Goal: Information Seeking & Learning: Compare options

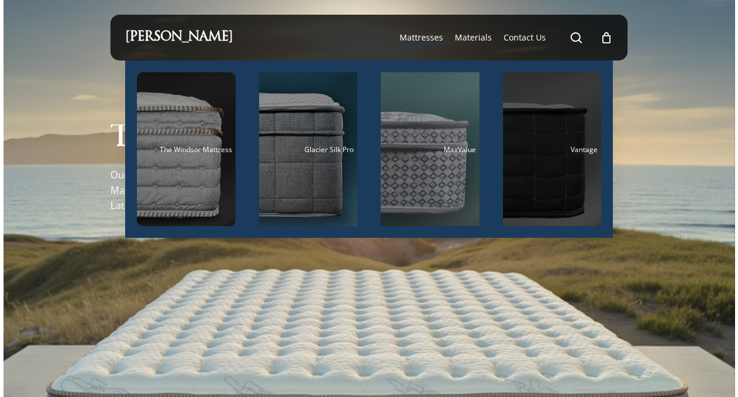
click at [531, 143] on div "Main Menu" at bounding box center [552, 149] width 99 height 154
click at [532, 144] on div "Main Menu" at bounding box center [552, 149] width 99 height 154
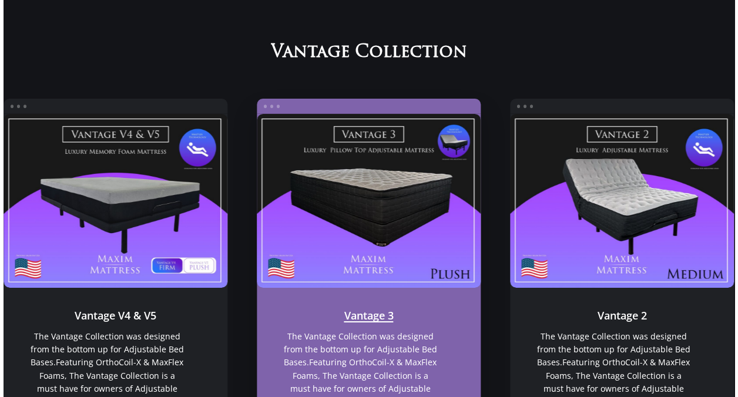
scroll to position [746, 0]
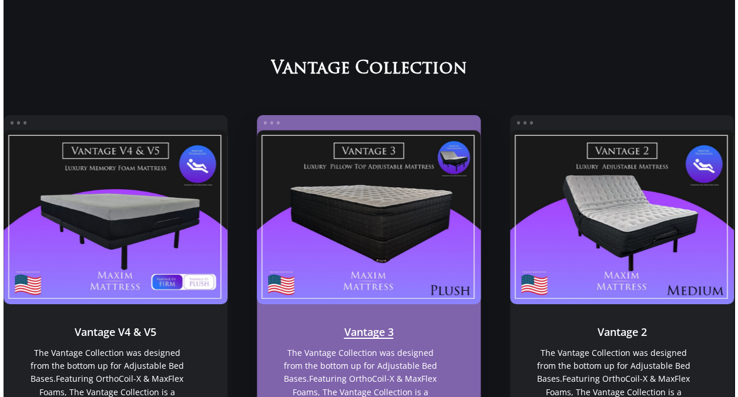
click at [387, 213] on link "Vantage 3" at bounding box center [369, 217] width 224 height 174
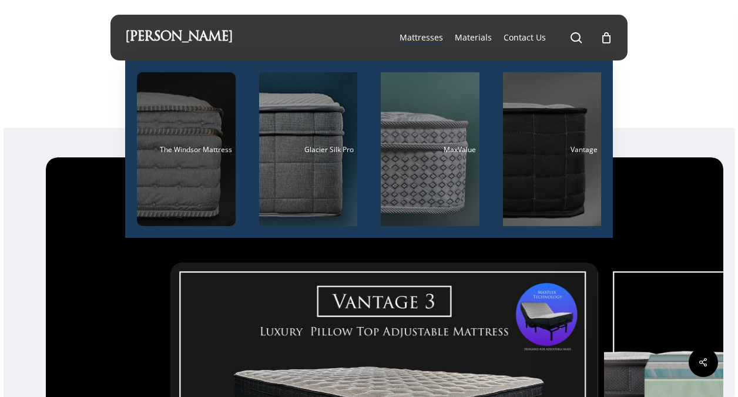
click at [175, 162] on div "Main Menu" at bounding box center [186, 149] width 99 height 154
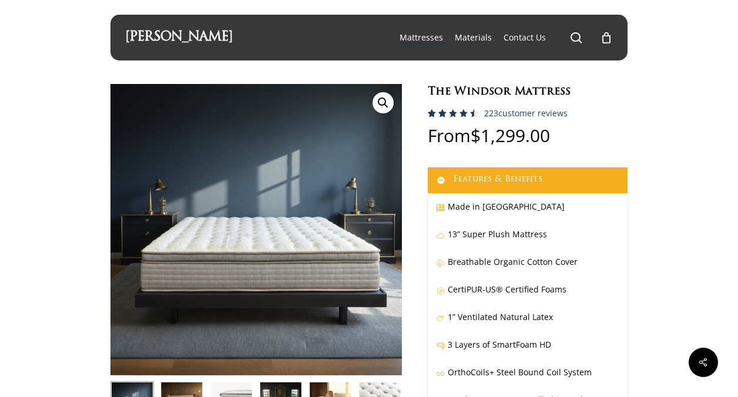
scroll to position [59, 0]
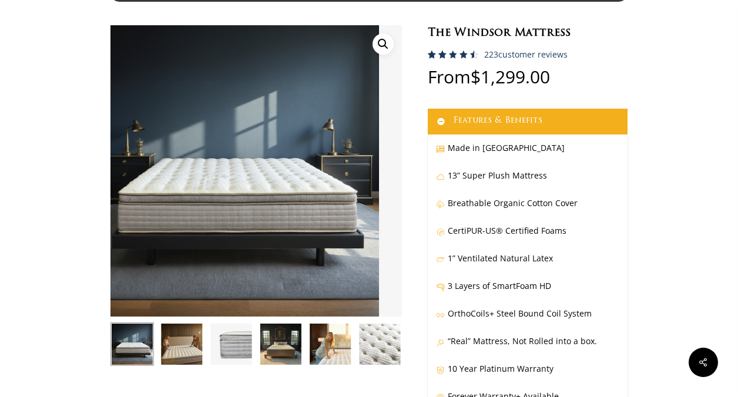
click at [232, 221] on img at bounding box center [233, 170] width 291 height 291
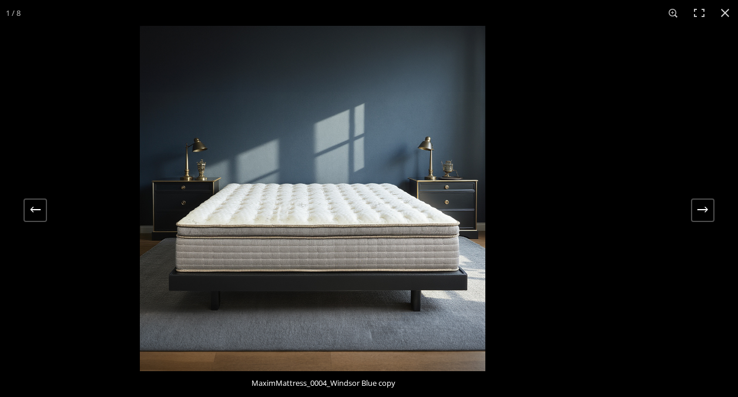
click at [251, 204] on img at bounding box center [312, 198] width 345 height 345
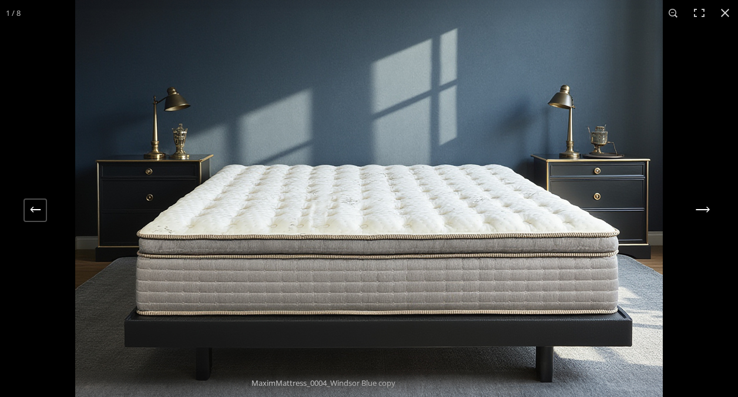
click at [702, 213] on button "Next (arrow right)" at bounding box center [703, 211] width 24 height 24
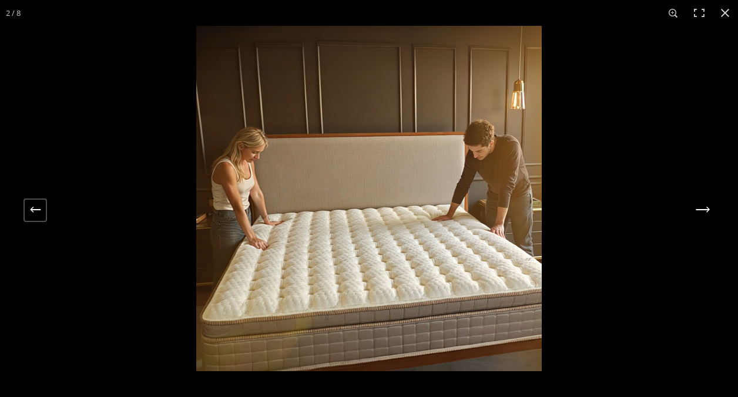
click at [704, 212] on button "Next (arrow right)" at bounding box center [703, 211] width 24 height 24
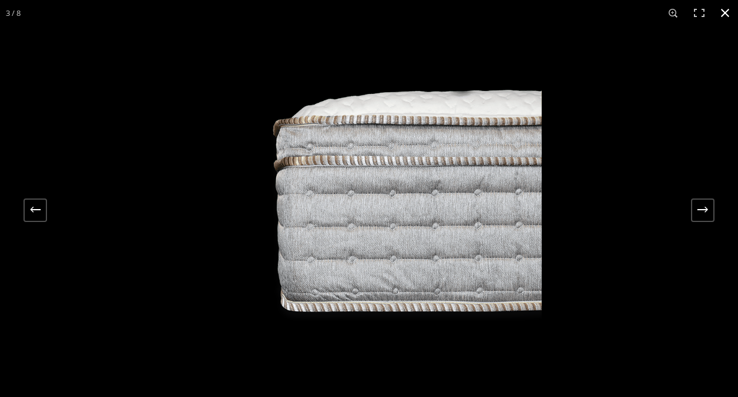
click at [726, 11] on button "Close (Esc)" at bounding box center [725, 13] width 26 height 26
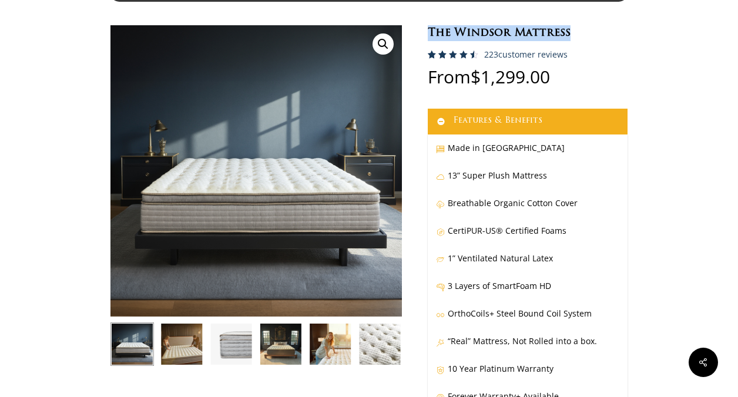
drag, startPoint x: 568, startPoint y: 29, endPoint x: 427, endPoint y: 35, distance: 141.1
copy h1 "The Windsor Mattress"
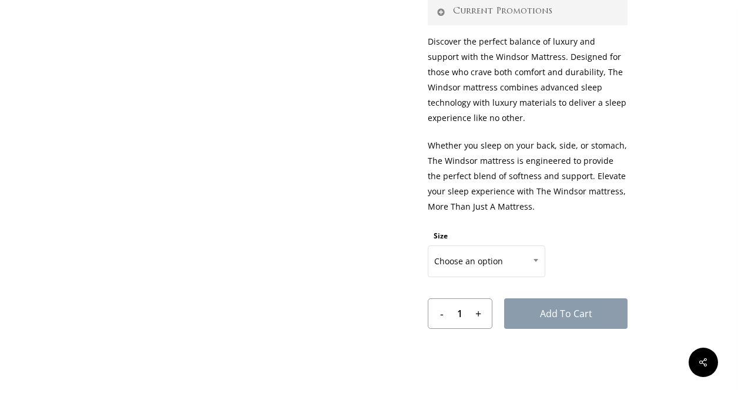
scroll to position [470, 0]
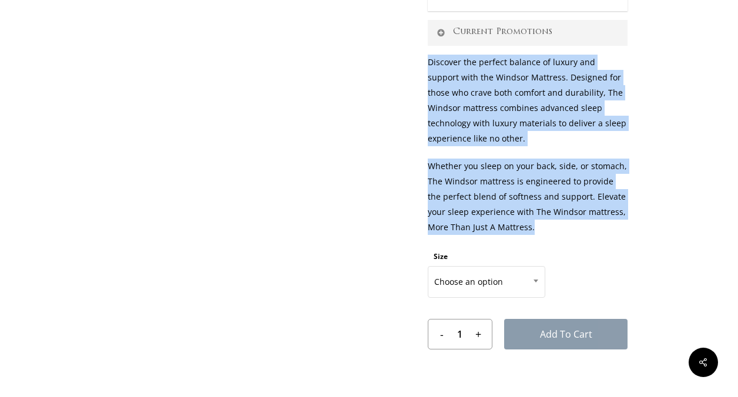
drag, startPoint x: 514, startPoint y: 235, endPoint x: 419, endPoint y: 61, distance: 198.3
click at [419, 61] on div "🔍 The Windsor Mattress Rated 4.59 out of 5 based on 223 customer ratings 223 cu…" at bounding box center [368, 16] width 517 height 804
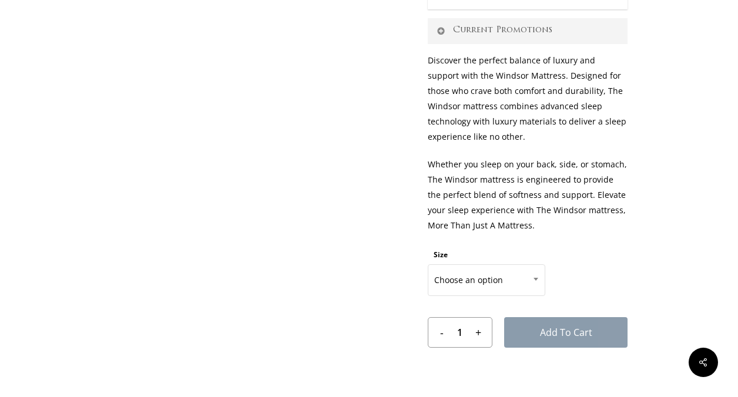
scroll to position [468, 0]
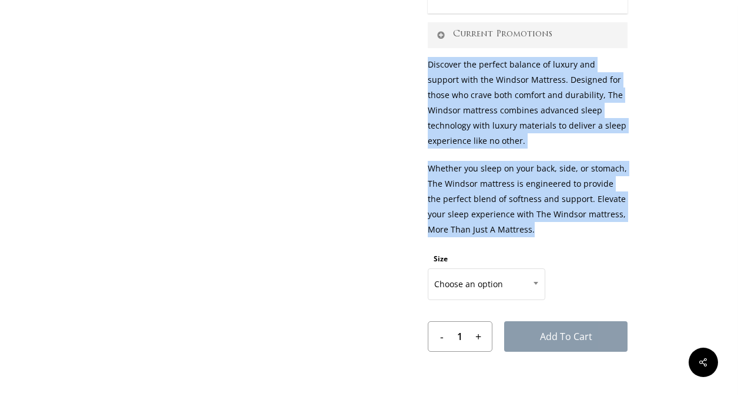
drag, startPoint x: 511, startPoint y: 229, endPoint x: 421, endPoint y: 69, distance: 183.4
click at [421, 69] on div "🔍 The Windsor Mattress Rated 4.59 out of 5 based on 223 customer ratings 223 cu…" at bounding box center [368, 18] width 517 height 804
drag, startPoint x: 421, startPoint y: 69, endPoint x: 498, endPoint y: 96, distance: 81.6
copy div "Discover the perfect balance of luxury and support with the Windsor Mattress. D…"
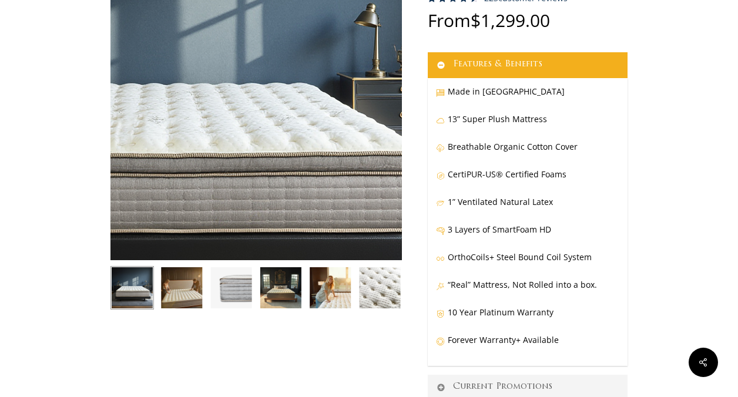
scroll to position [56, 0]
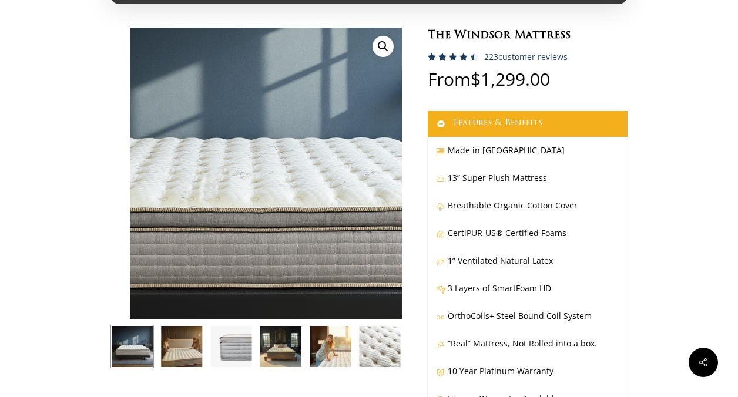
click at [174, 201] on img at bounding box center [260, 164] width 588 height 588
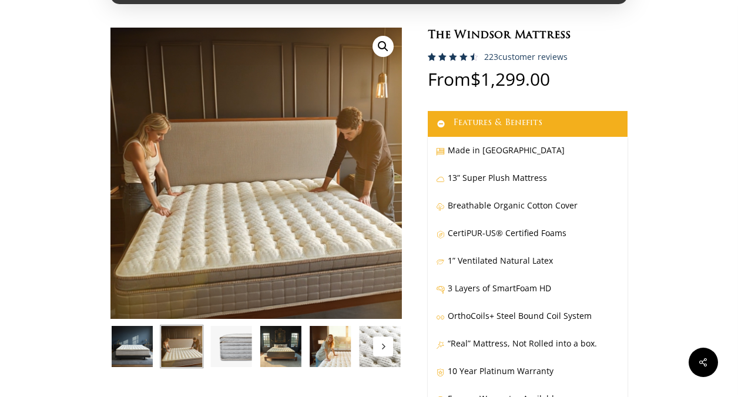
click at [290, 340] on img at bounding box center [280, 346] width 43 height 43
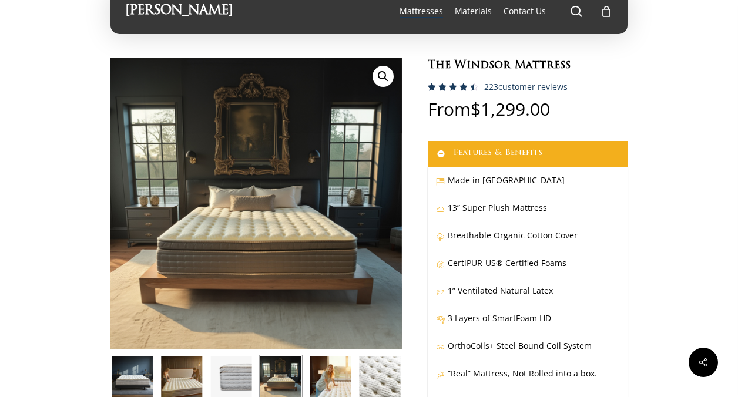
scroll to position [0, 0]
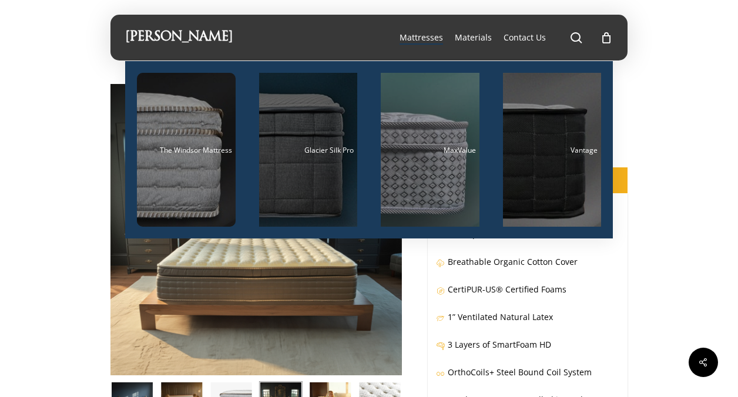
click at [323, 157] on div "Main Menu" at bounding box center [308, 150] width 99 height 154
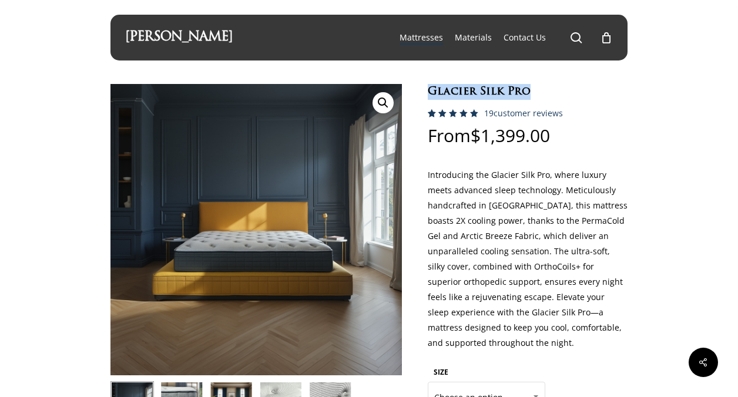
drag, startPoint x: 427, startPoint y: 89, endPoint x: 535, endPoint y: 90, distance: 108.1
click at [535, 90] on div "🔍 Glacier Silk Pro Rated 5.00 out of 5 based on 18 customer ratings 19 customer…" at bounding box center [368, 291] width 517 height 414
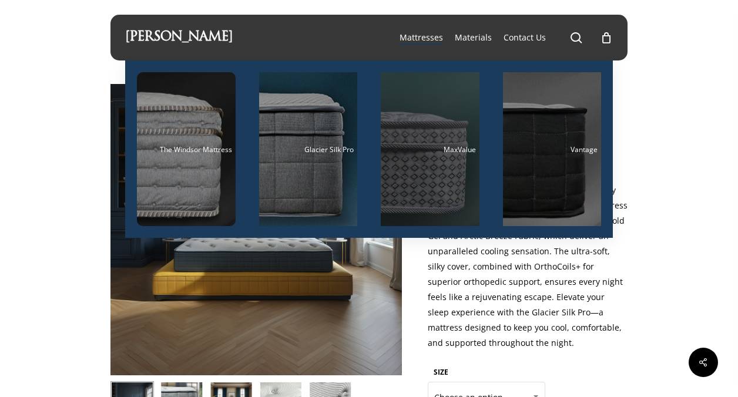
click at [447, 146] on span "MaxValue" at bounding box center [460, 150] width 32 height 10
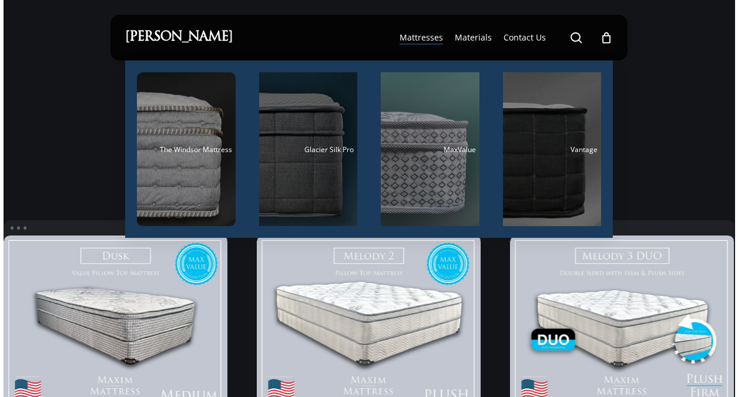
click at [300, 164] on div "Main Menu" at bounding box center [308, 149] width 99 height 154
